Goal: Entertainment & Leisure: Consume media (video, audio)

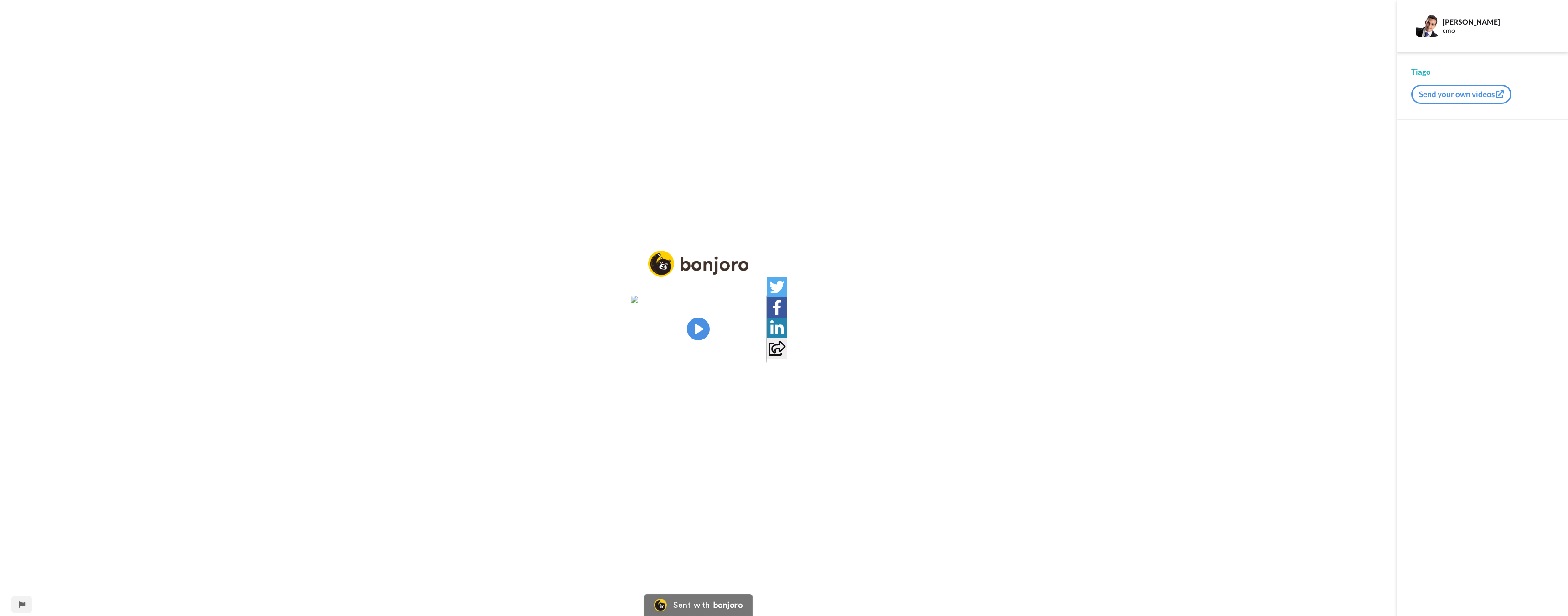
click at [693, 327] on img at bounding box center [698, 329] width 137 height 68
click at [707, 326] on icon at bounding box center [699, 329] width 24 height 24
click at [474, 368] on div "Play/Pause" at bounding box center [698, 313] width 1396 height 126
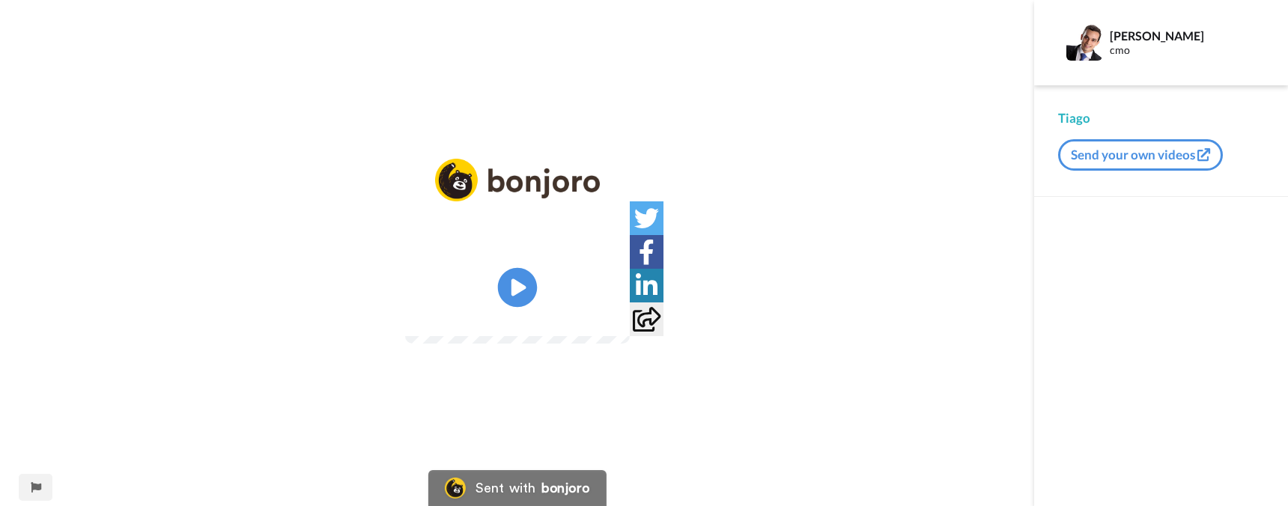
click at [511, 288] on icon "Play/Pause" at bounding box center [517, 287] width 40 height 71
drag, startPoint x: 166, startPoint y: 201, endPoint x: 210, endPoint y: 206, distance: 44.4
click at [210, 206] on div "Play/Pause" at bounding box center [517, 262] width 1034 height 207
drag, startPoint x: 173, startPoint y: 189, endPoint x: 195, endPoint y: 190, distance: 21.8
click at [195, 190] on div "Play/Pause" at bounding box center [517, 262] width 1034 height 207
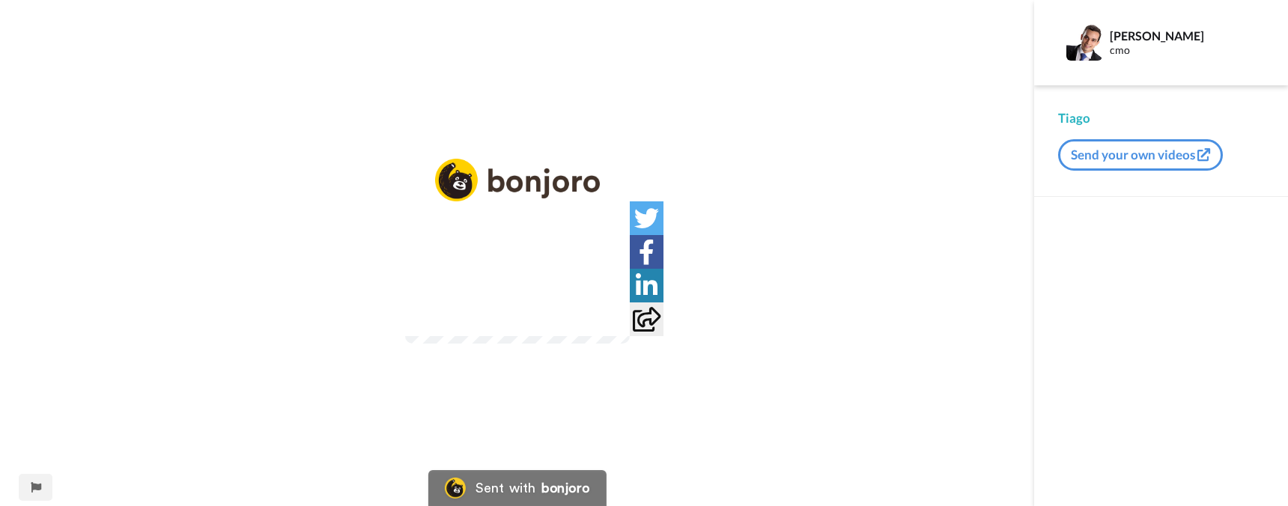
click at [182, 297] on div "Play/Pause" at bounding box center [517, 262] width 1034 height 207
click at [583, 294] on video at bounding box center [517, 287] width 225 height 112
click at [518, 290] on icon at bounding box center [517, 288] width 40 height 40
